Goal: Communication & Community: Ask a question

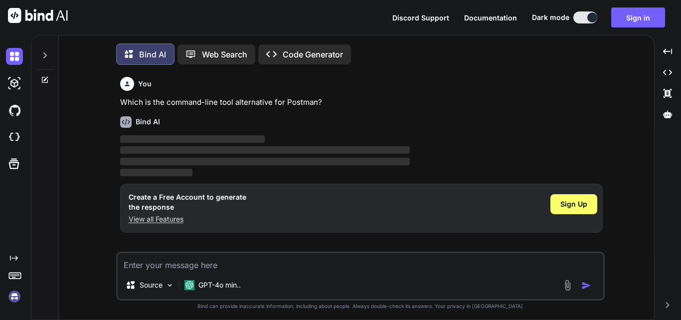
scroll to position [5, 0]
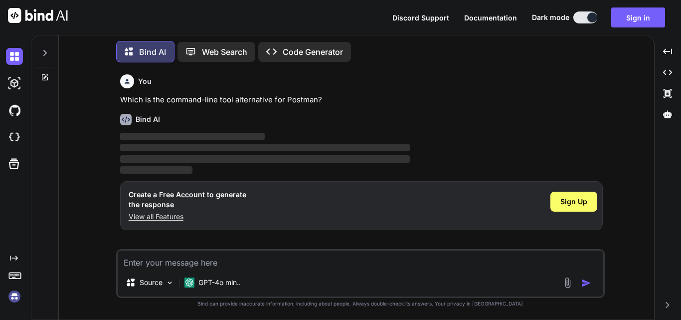
click at [159, 217] on p "View all Features" at bounding box center [188, 216] width 118 height 10
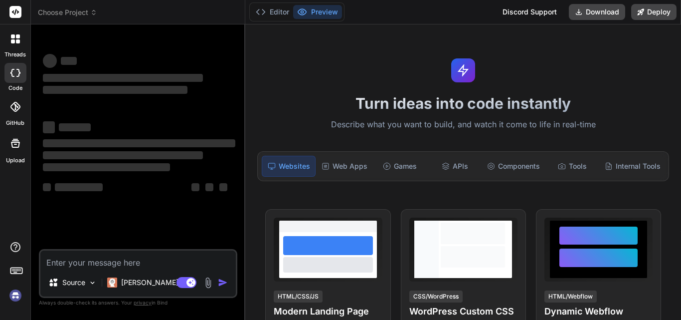
type textarea "x"
click at [144, 236] on div "‌ ‌ ‌ ‌ ‌ ‌ ‌ ‌ ‌ ‌ ‌ ‌ ‌ ‌" at bounding box center [139, 140] width 196 height 216
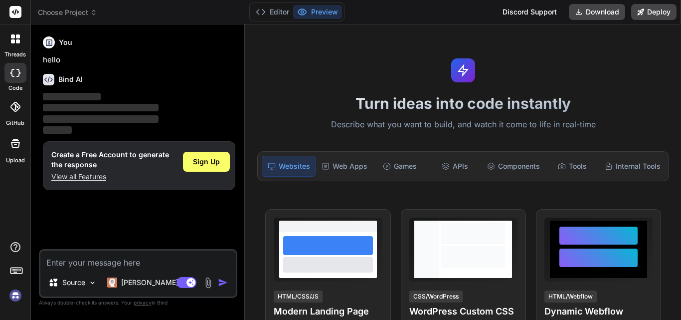
type textarea "x"
click at [85, 175] on p "View all Features" at bounding box center [110, 177] width 118 height 10
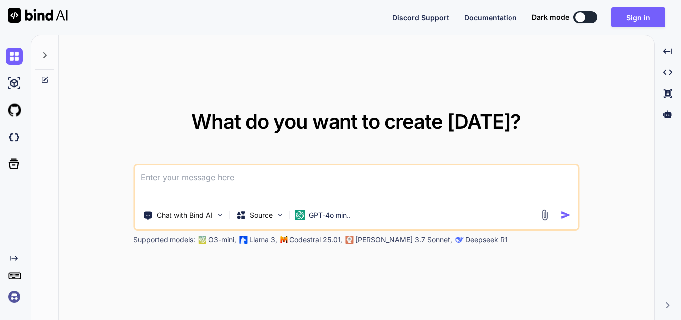
click at [594, 17] on button at bounding box center [585, 17] width 24 height 12
type textarea "x"
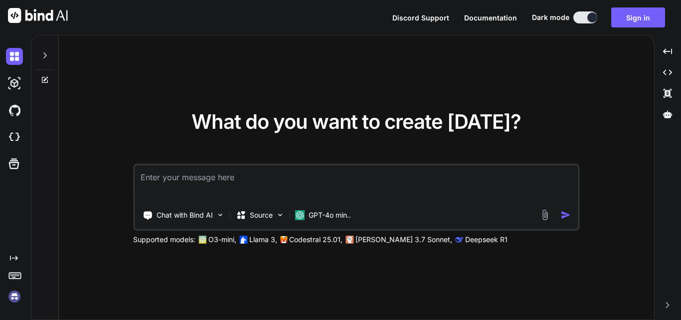
click at [326, 181] on textarea at bounding box center [356, 183] width 443 height 37
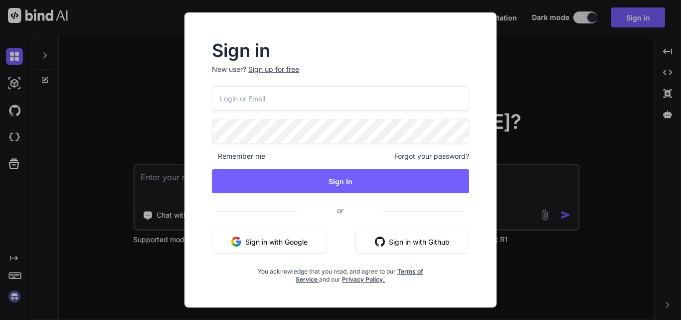
click at [387, 97] on input "email" at bounding box center [340, 98] width 257 height 24
type input "rolabe1044@pricegh.com"
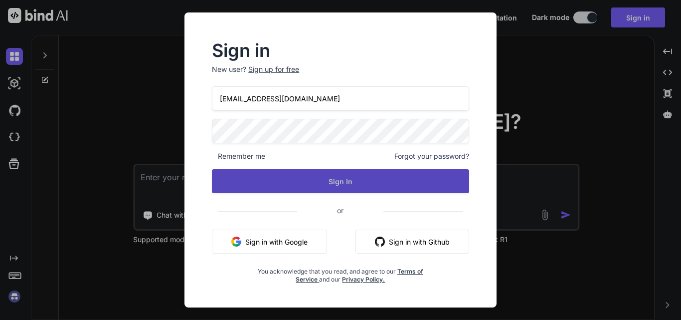
click at [378, 175] on button "Sign In" at bounding box center [340, 181] width 257 height 24
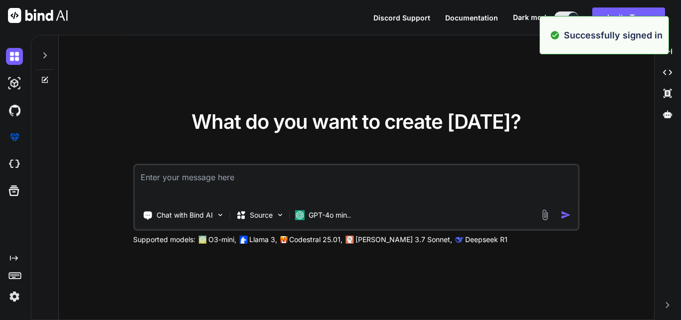
type textarea "x"
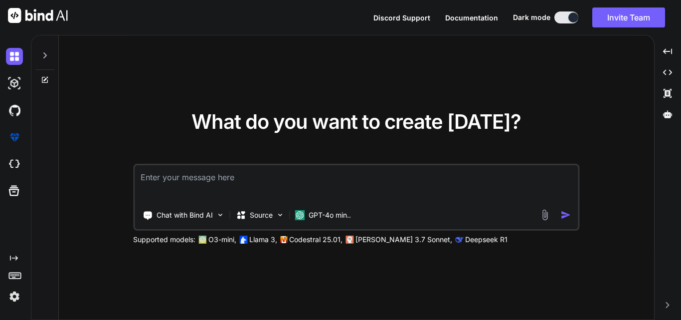
click at [272, 191] on textarea at bounding box center [356, 183] width 443 height 37
click at [47, 59] on icon at bounding box center [45, 55] width 8 height 8
